Goal: Information Seeking & Learning: Find specific fact

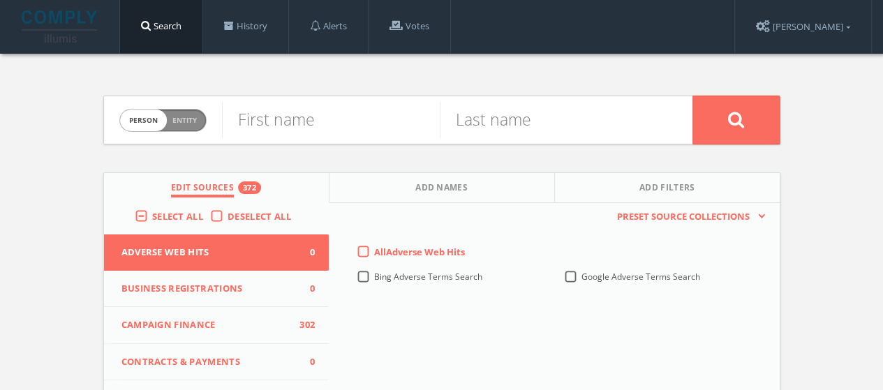
click at [253, 224] on div "Select All Deselect All" at bounding box center [216, 219] width 225 height 32
click at [227, 217] on label "Deselect All" at bounding box center [262, 217] width 70 height 14
click at [0, 0] on input "Deselect All" at bounding box center [0, 0] width 0 height 0
click at [183, 214] on span "Select All" at bounding box center [177, 216] width 51 height 13
click at [0, 0] on input "Select All" at bounding box center [0, 0] width 0 height 0
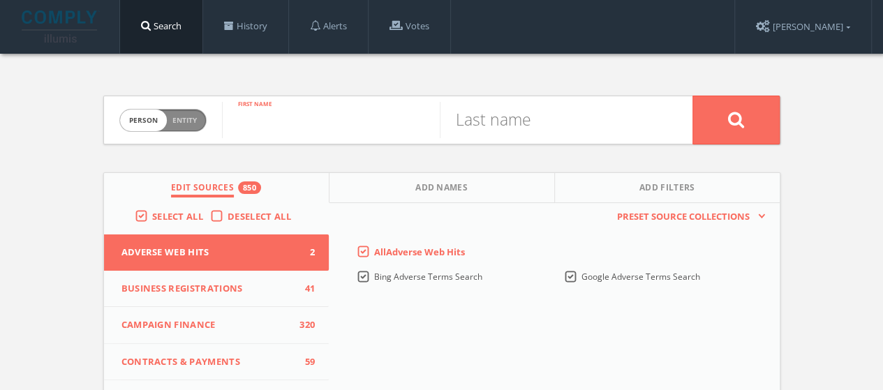
click at [313, 111] on input "text" at bounding box center [331, 120] width 218 height 36
type input "[PERSON_NAME]"
click at [692, 96] on button at bounding box center [735, 120] width 87 height 49
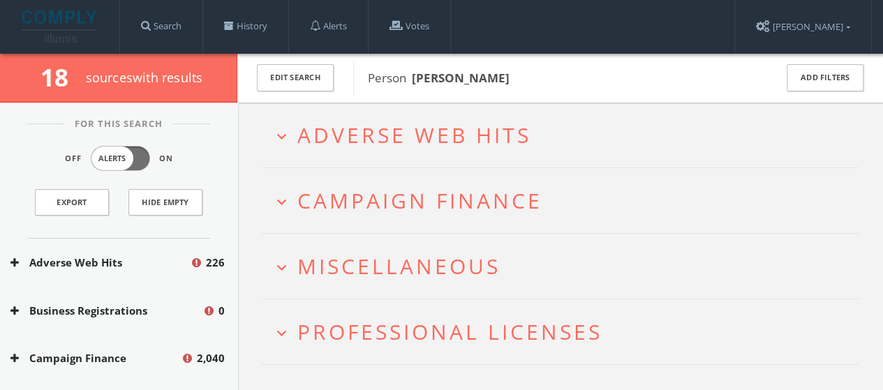
click at [479, 139] on span "Adverse Web Hits" at bounding box center [414, 135] width 234 height 29
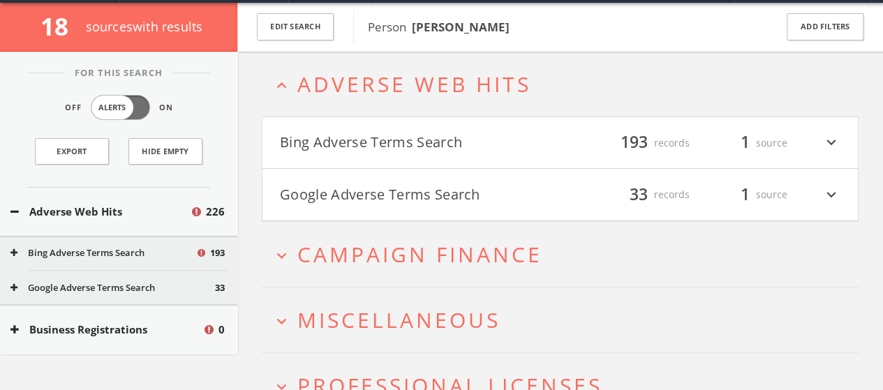
scroll to position [53, 0]
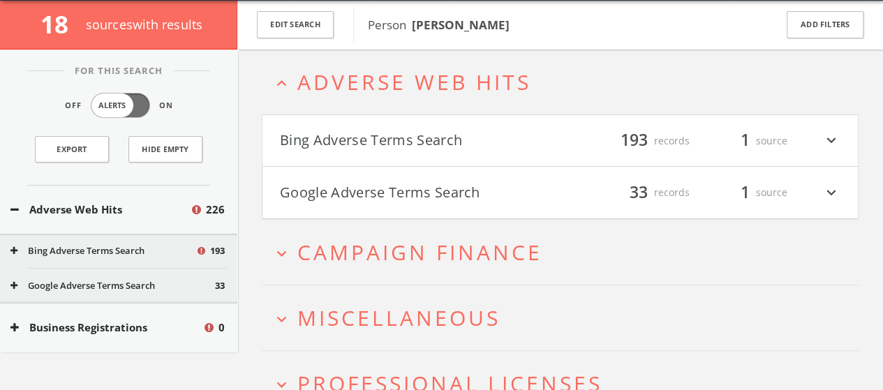
click at [500, 233] on h2 "expand_more Campaign Finance" at bounding box center [560, 252] width 597 height 65
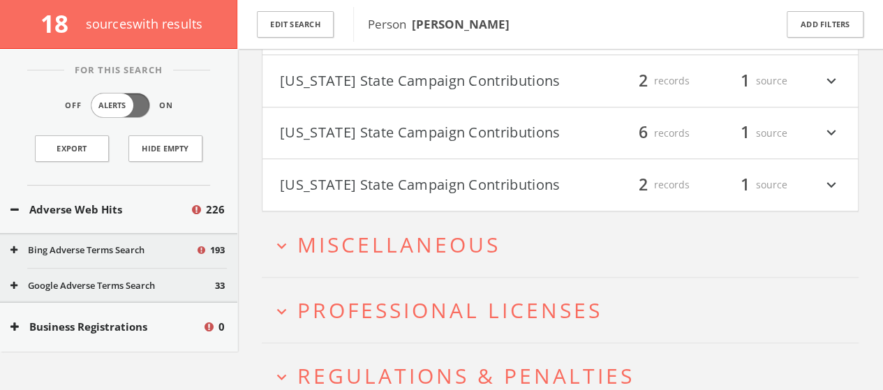
click at [511, 256] on button "expand_more Miscellaneous" at bounding box center [565, 244] width 586 height 23
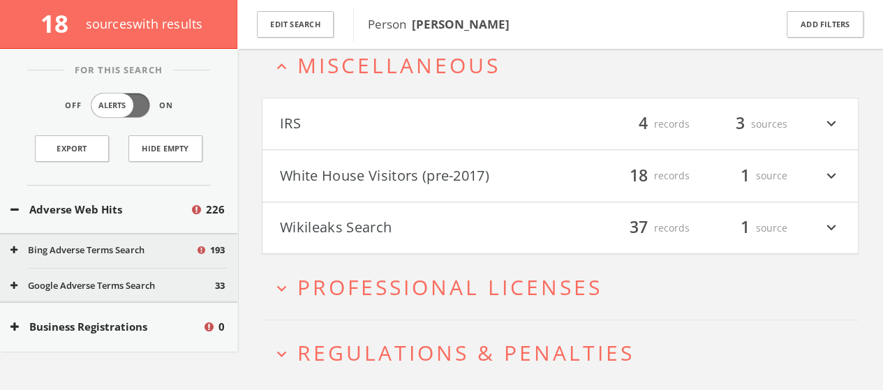
scroll to position [627, 0]
click at [548, 148] on h4 "IRS filter_list 4 records 3 sources expand_more" at bounding box center [559, 122] width 595 height 52
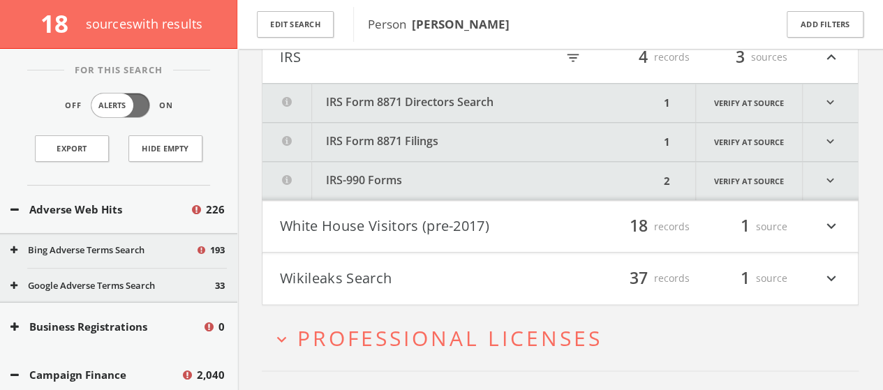
click at [611, 119] on button "IRS Form 8871 Directors Search" at bounding box center [460, 103] width 397 height 38
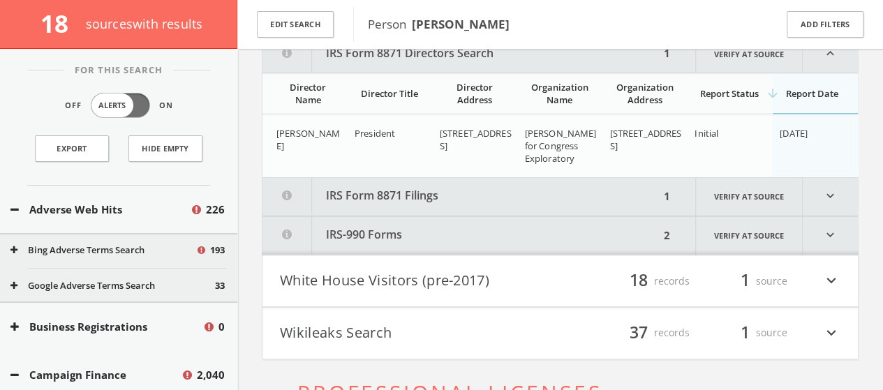
scroll to position [744, 0]
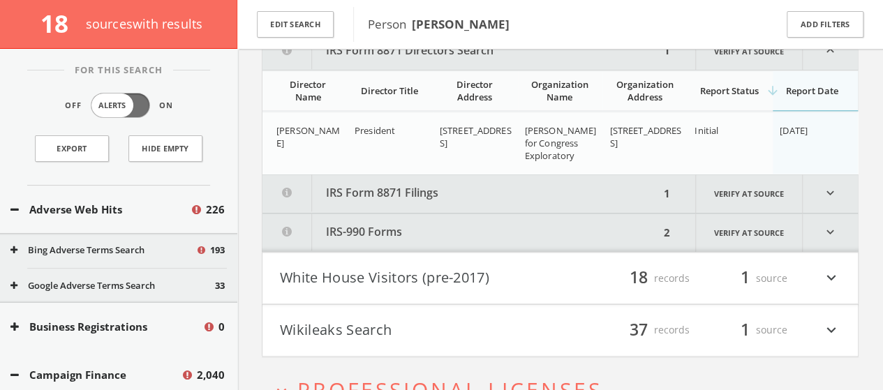
click at [587, 201] on button "IRS Form 8871 Filings" at bounding box center [460, 193] width 397 height 38
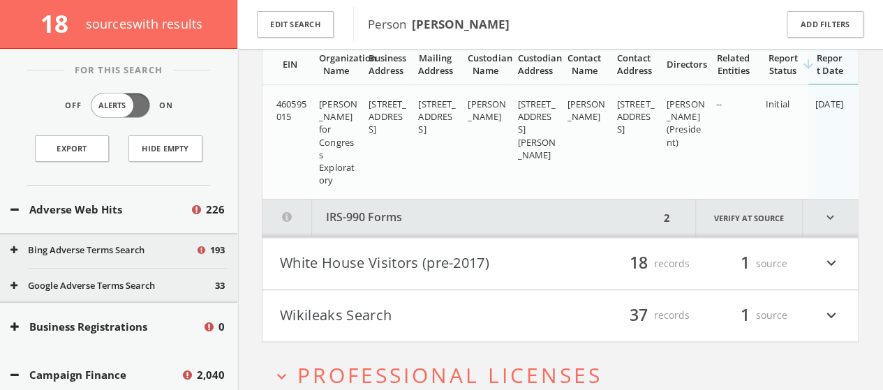
scroll to position [914, 0]
click at [546, 274] on button "White House Visitors (pre-2017)" at bounding box center [420, 262] width 280 height 24
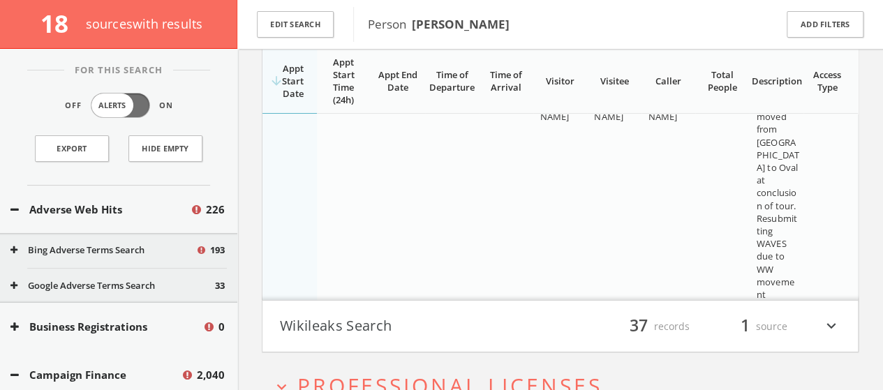
scroll to position [2118, 0]
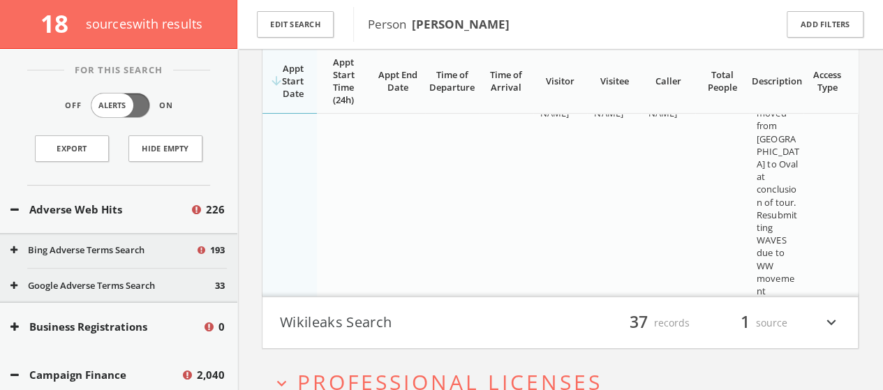
click at [534, 329] on button "Wikileaks Search" at bounding box center [420, 323] width 280 height 24
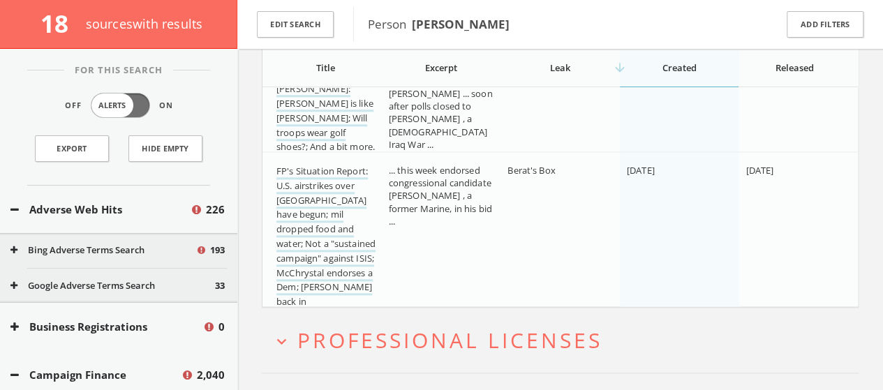
scroll to position [6137, 0]
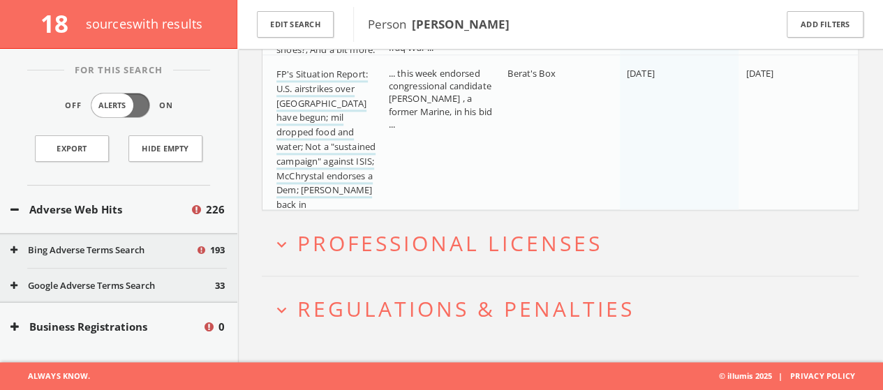
click at [724, 274] on h2 "expand_more Professional Licenses" at bounding box center [560, 243] width 597 height 65
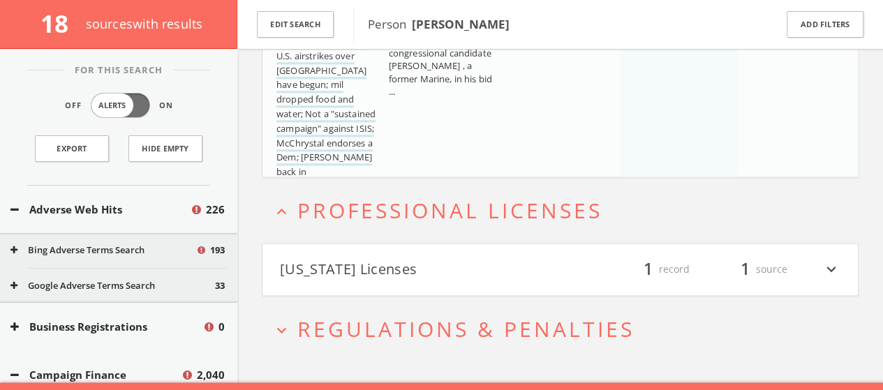
scroll to position [6189, 0]
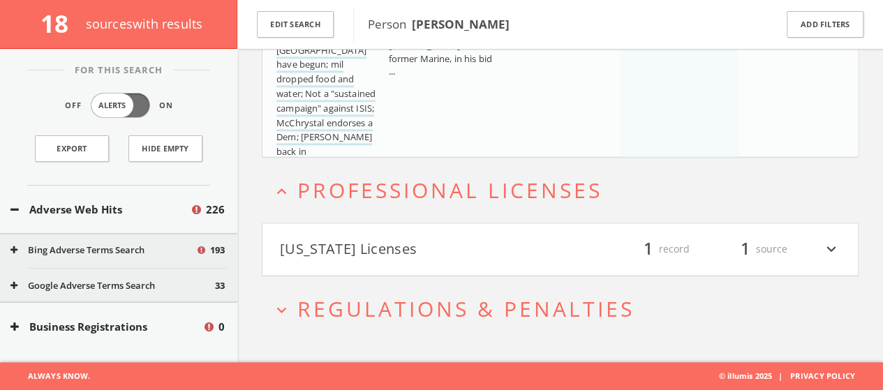
click at [731, 253] on div "1 source" at bounding box center [745, 249] width 84 height 24
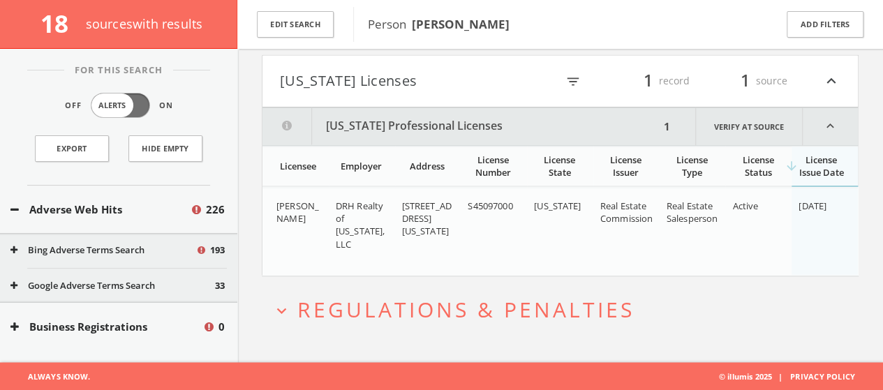
scroll to position [6369, 0]
click at [681, 316] on button "expand_more Regulations & Penalties" at bounding box center [565, 308] width 586 height 23
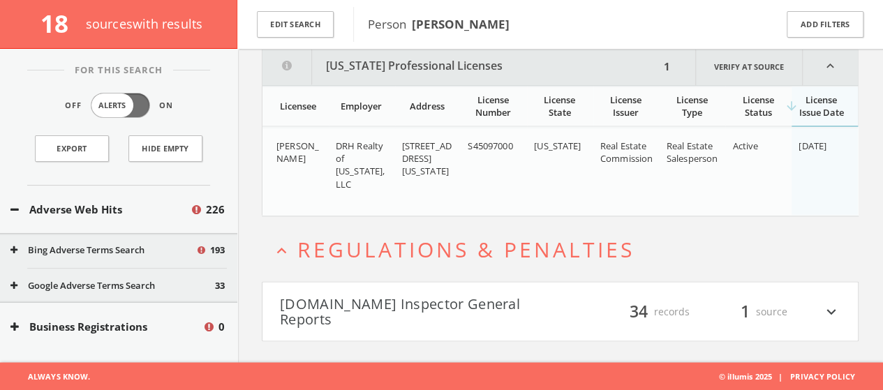
click at [682, 310] on div "34 records" at bounding box center [648, 311] width 84 height 31
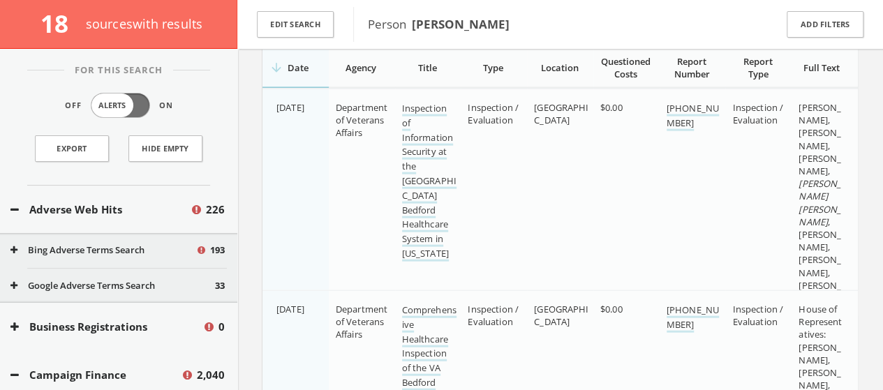
scroll to position [6742, 0]
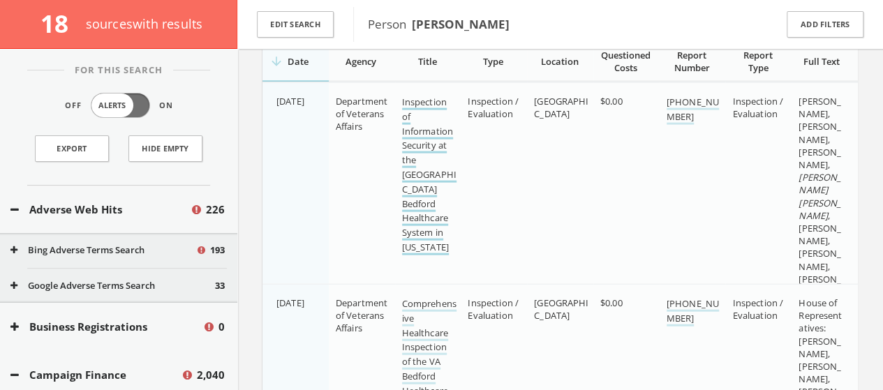
click at [442, 216] on link "Inspection of Information Security at the [GEOGRAPHIC_DATA] Bedford Healthcare …" at bounding box center [429, 176] width 54 height 160
